Goal: Transaction & Acquisition: Purchase product/service

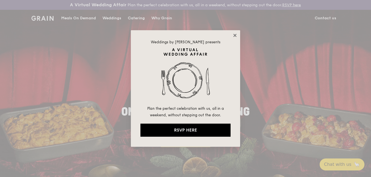
click at [233, 36] on icon at bounding box center [234, 35] width 5 height 5
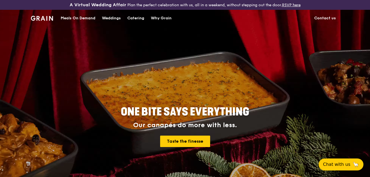
click at [72, 17] on div "Meals On Demand" at bounding box center [78, 18] width 35 height 16
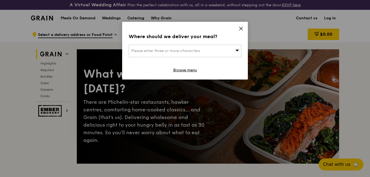
click at [240, 27] on icon at bounding box center [240, 28] width 5 height 5
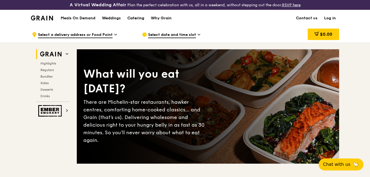
click at [134, 17] on div "Catering" at bounding box center [135, 18] width 17 height 16
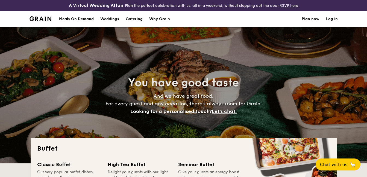
select select
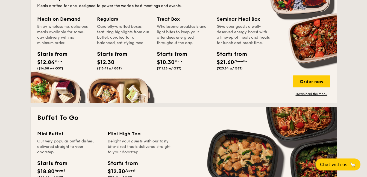
scroll to position [273, 0]
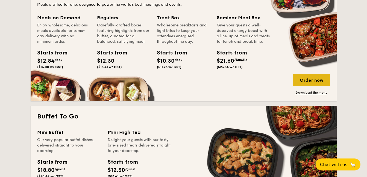
click at [310, 84] on div "Order now" at bounding box center [311, 80] width 37 height 12
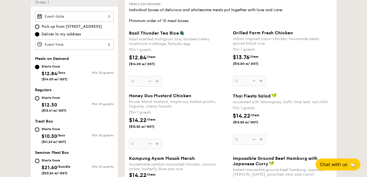
scroll to position [218, 0]
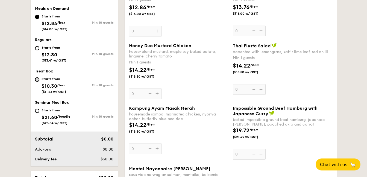
click at [37, 79] on input "Starts from $10.30 /box ($11.23 w/ GST) Min 10 guests" at bounding box center [37, 80] width 4 height 4
radio input "true"
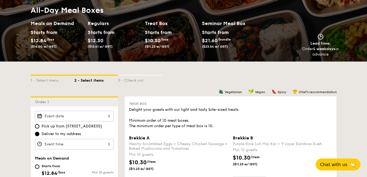
scroll to position [109, 0]
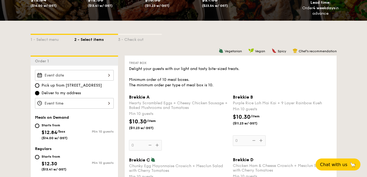
select select
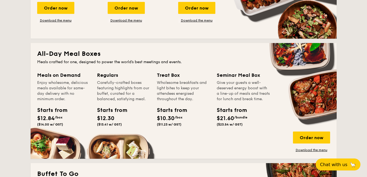
scroll to position [214, 0]
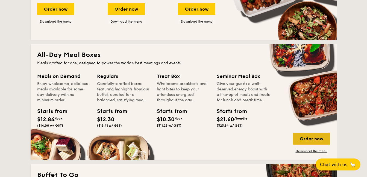
click at [315, 139] on div "Order now" at bounding box center [311, 139] width 37 height 12
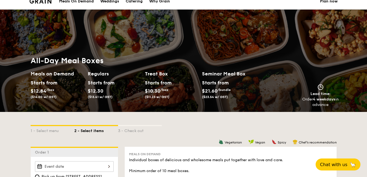
scroll to position [27, 0]
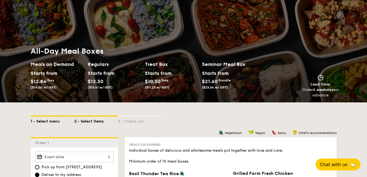
click at [44, 122] on div "1 - Select menu" at bounding box center [53, 121] width 44 height 8
select select
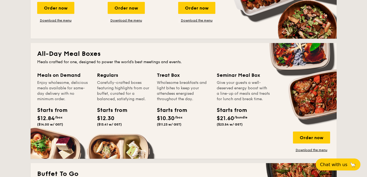
scroll to position [273, 0]
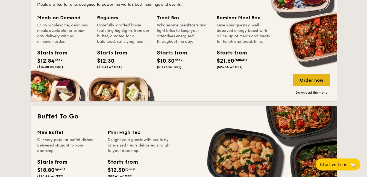
click at [316, 83] on div "Order now" at bounding box center [311, 80] width 37 height 12
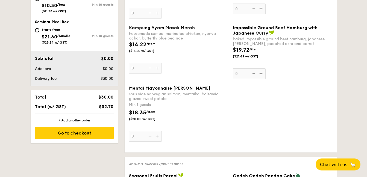
scroll to position [218, 0]
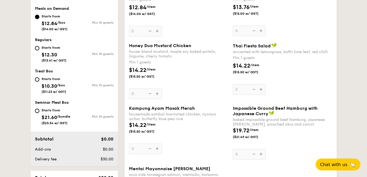
scroll to position [760, 0]
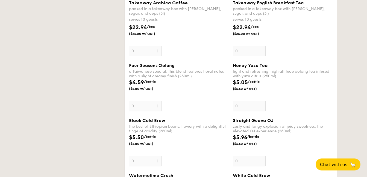
select select
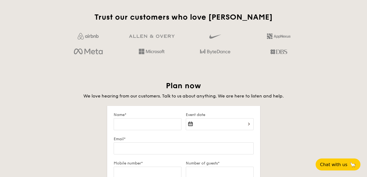
scroll to position [733, 0]
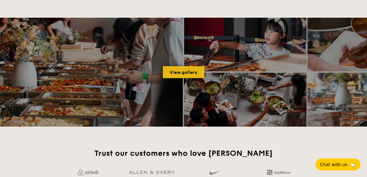
click at [189, 75] on link "View gallery" at bounding box center [183, 72] width 41 height 12
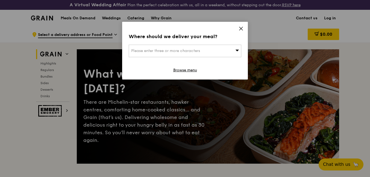
click at [240, 28] on icon at bounding box center [240, 28] width 3 height 3
click at [184, 71] on link "Browse menu" at bounding box center [185, 70] width 24 height 5
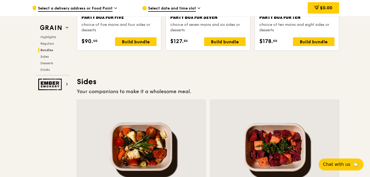
scroll to position [1201, 0]
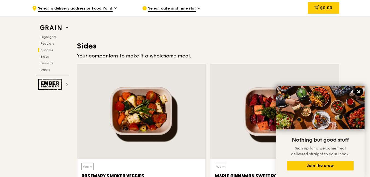
click at [357, 93] on icon at bounding box center [358, 92] width 5 height 5
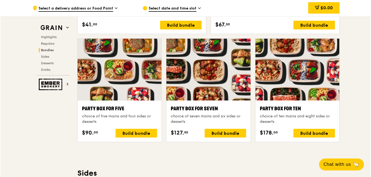
scroll to position [1092, 0]
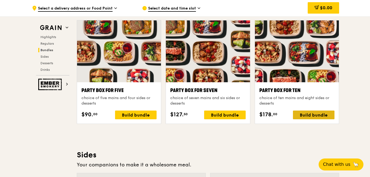
click at [311, 117] on div "Build bundle" at bounding box center [313, 115] width 41 height 9
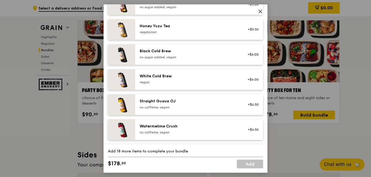
scroll to position [675, 0]
click at [260, 11] on icon at bounding box center [260, 11] width 3 height 3
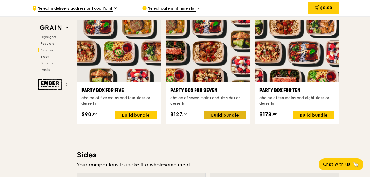
click at [225, 115] on div "Build bundle" at bounding box center [224, 115] width 41 height 9
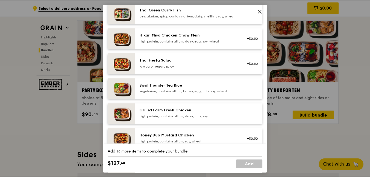
scroll to position [82, 0]
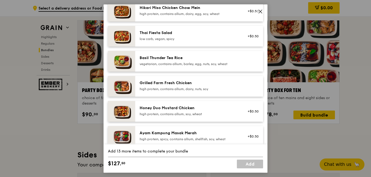
click at [260, 10] on icon at bounding box center [260, 11] width 5 height 5
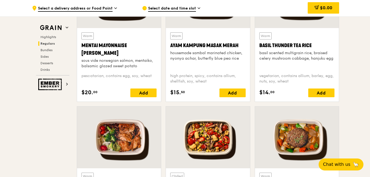
scroll to position [546, 0]
